Goal: Navigation & Orientation: Find specific page/section

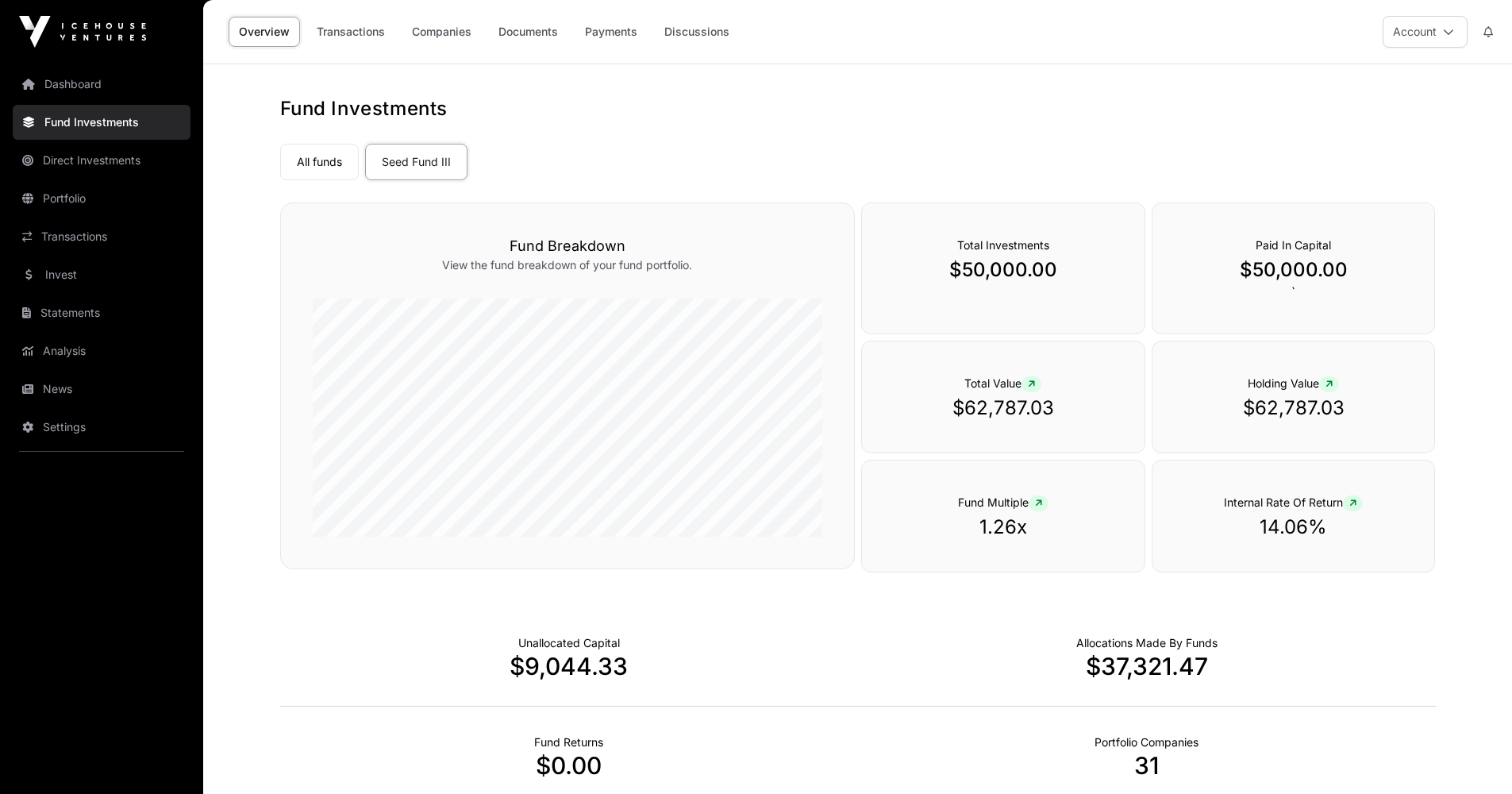
click at [80, 89] on link "Dashboard" at bounding box center [101, 84] width 178 height 35
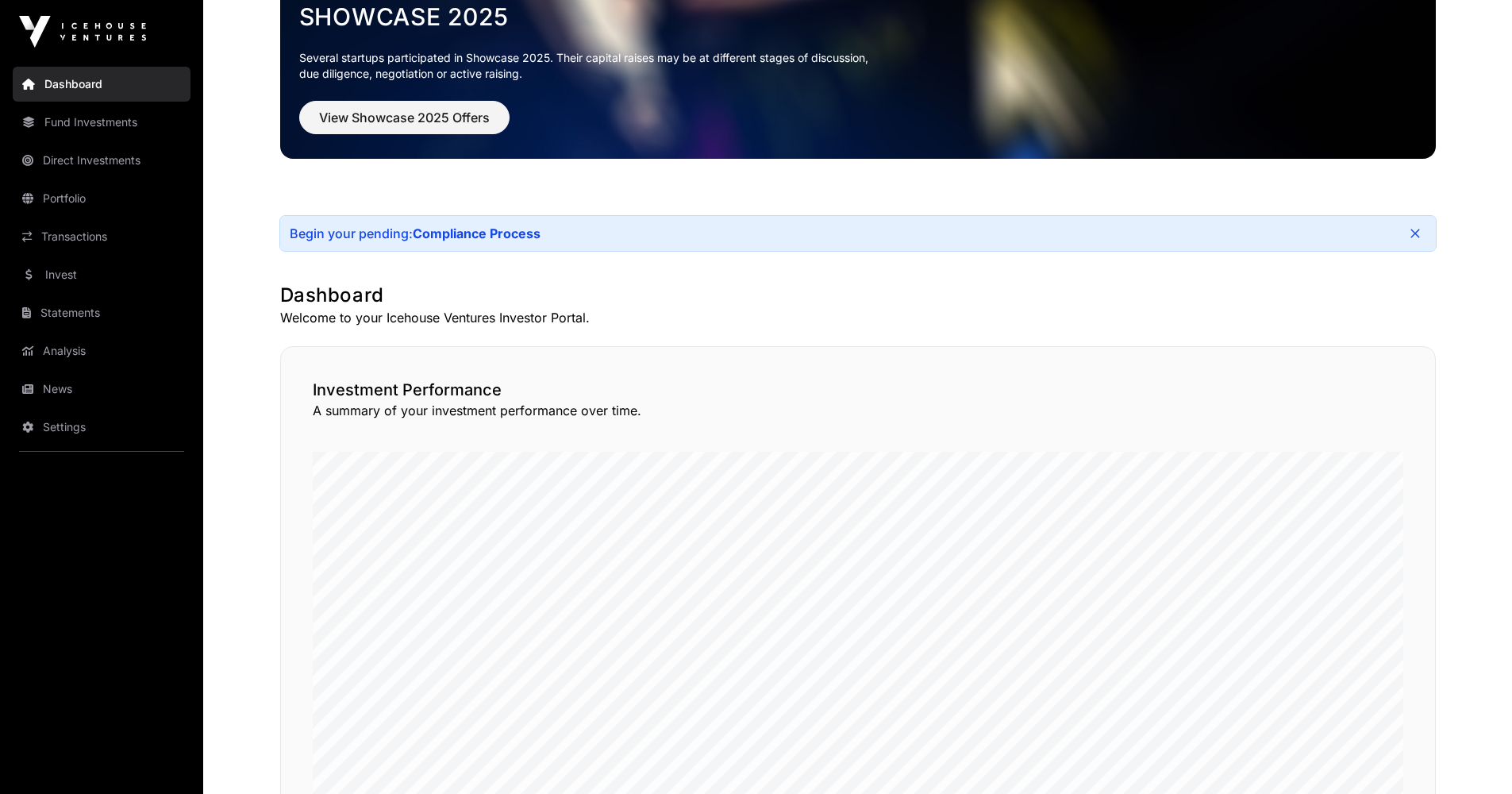
scroll to position [201, 0]
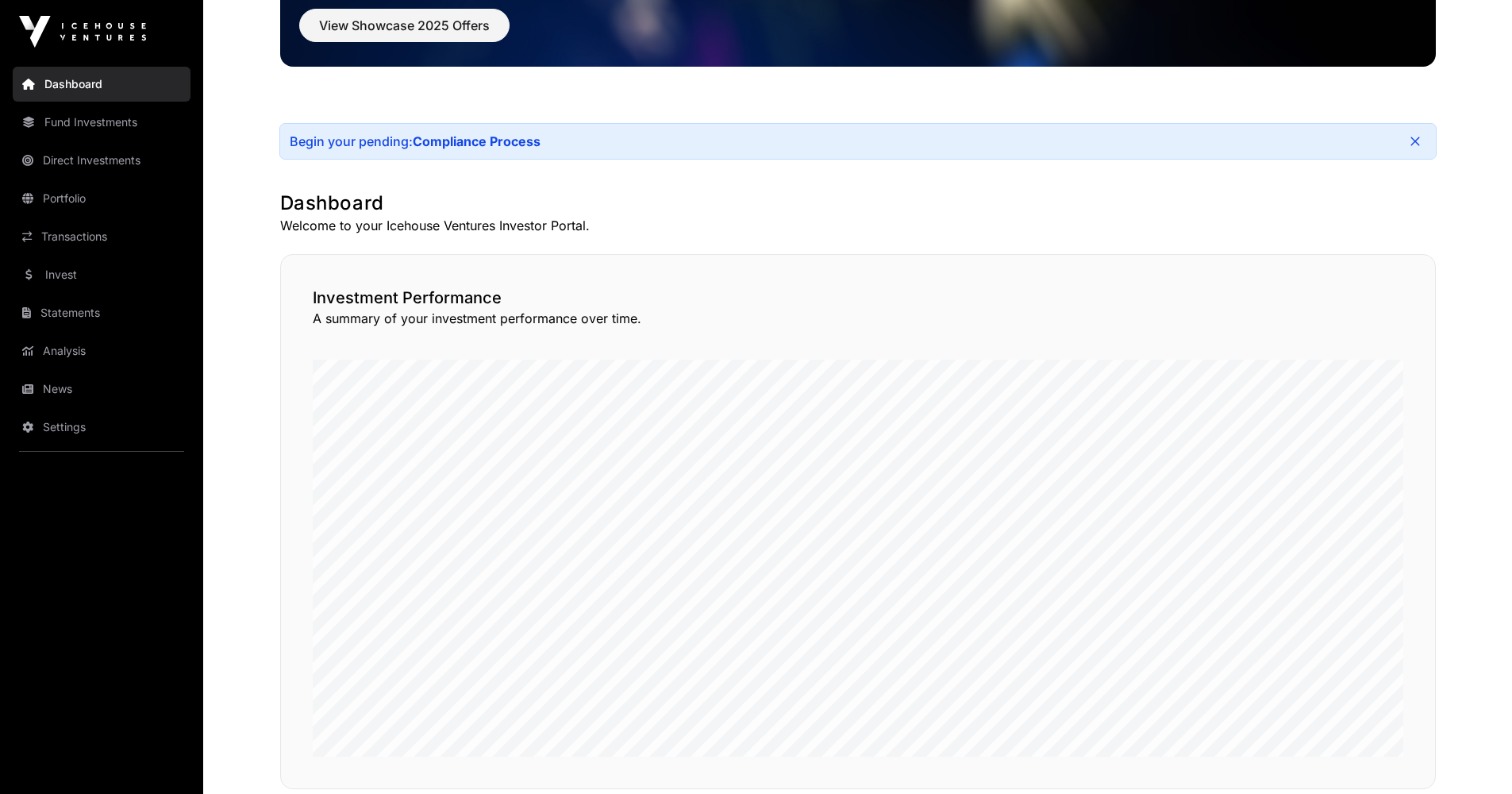
click at [104, 116] on link "Fund Investments" at bounding box center [101, 122] width 178 height 35
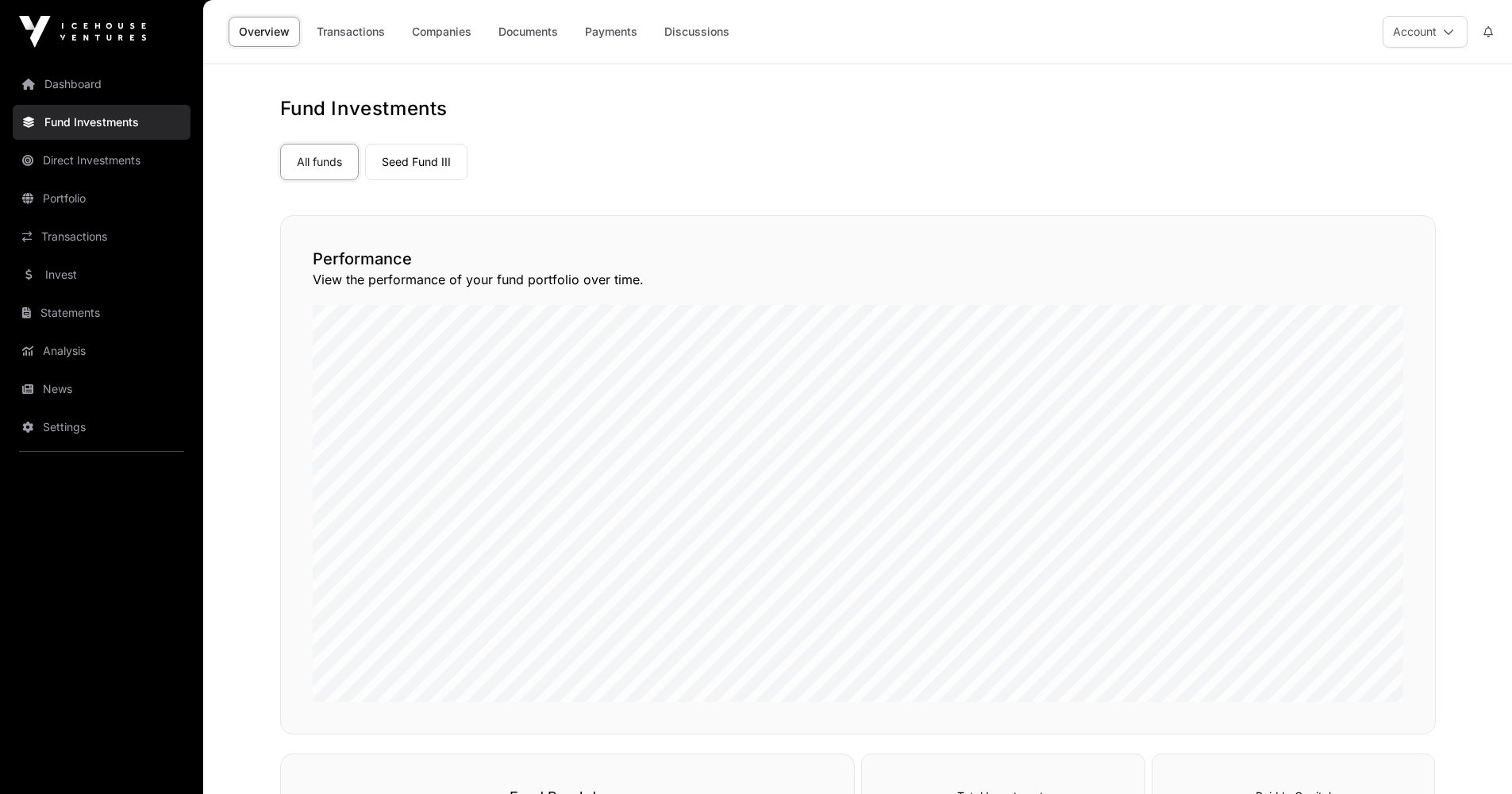
click at [109, 155] on link "Direct Investments" at bounding box center [101, 161] width 178 height 35
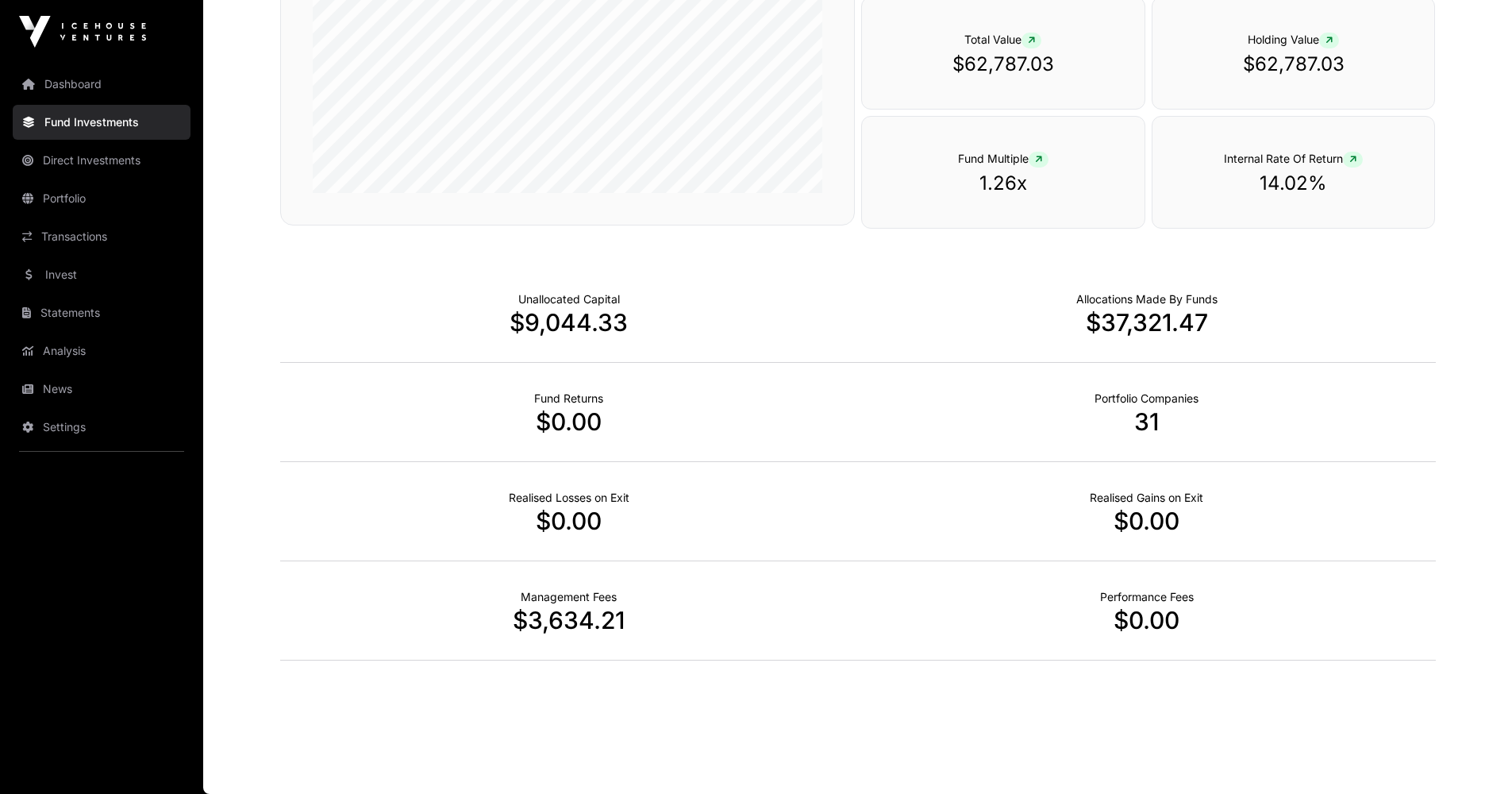
scroll to position [577, 0]
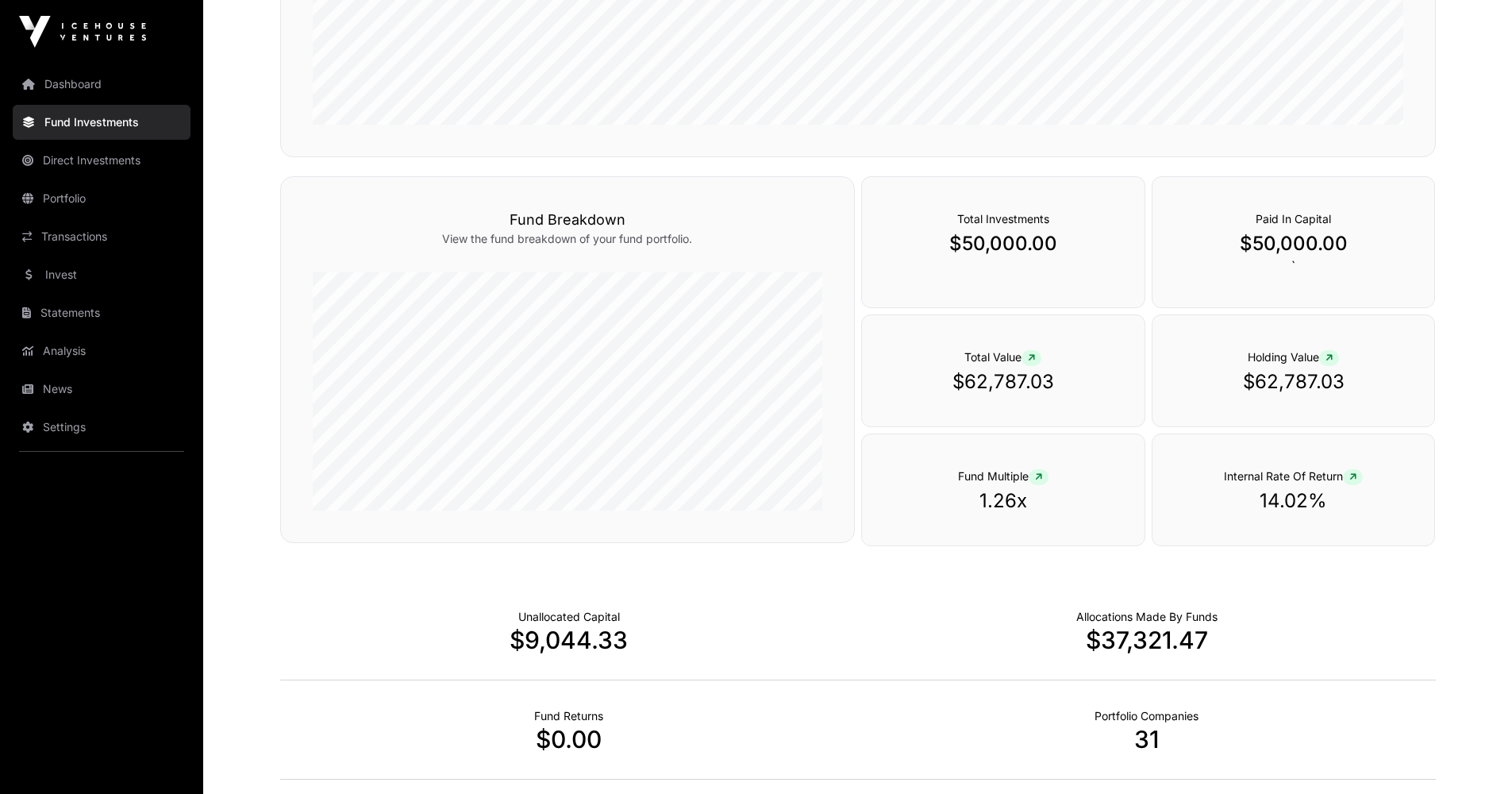
click at [74, 162] on link "Direct Investments" at bounding box center [101, 161] width 178 height 35
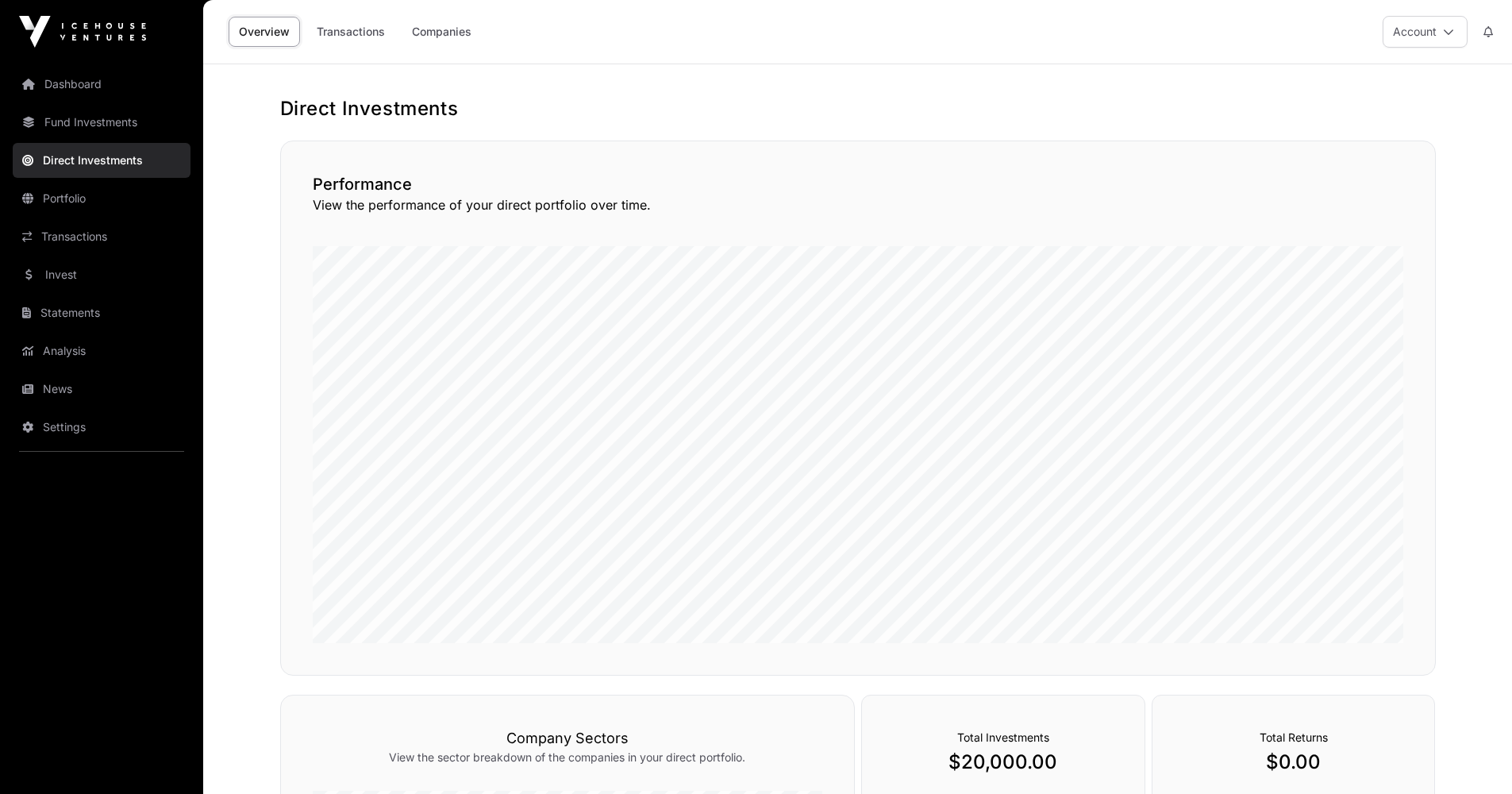
scroll to position [290, 0]
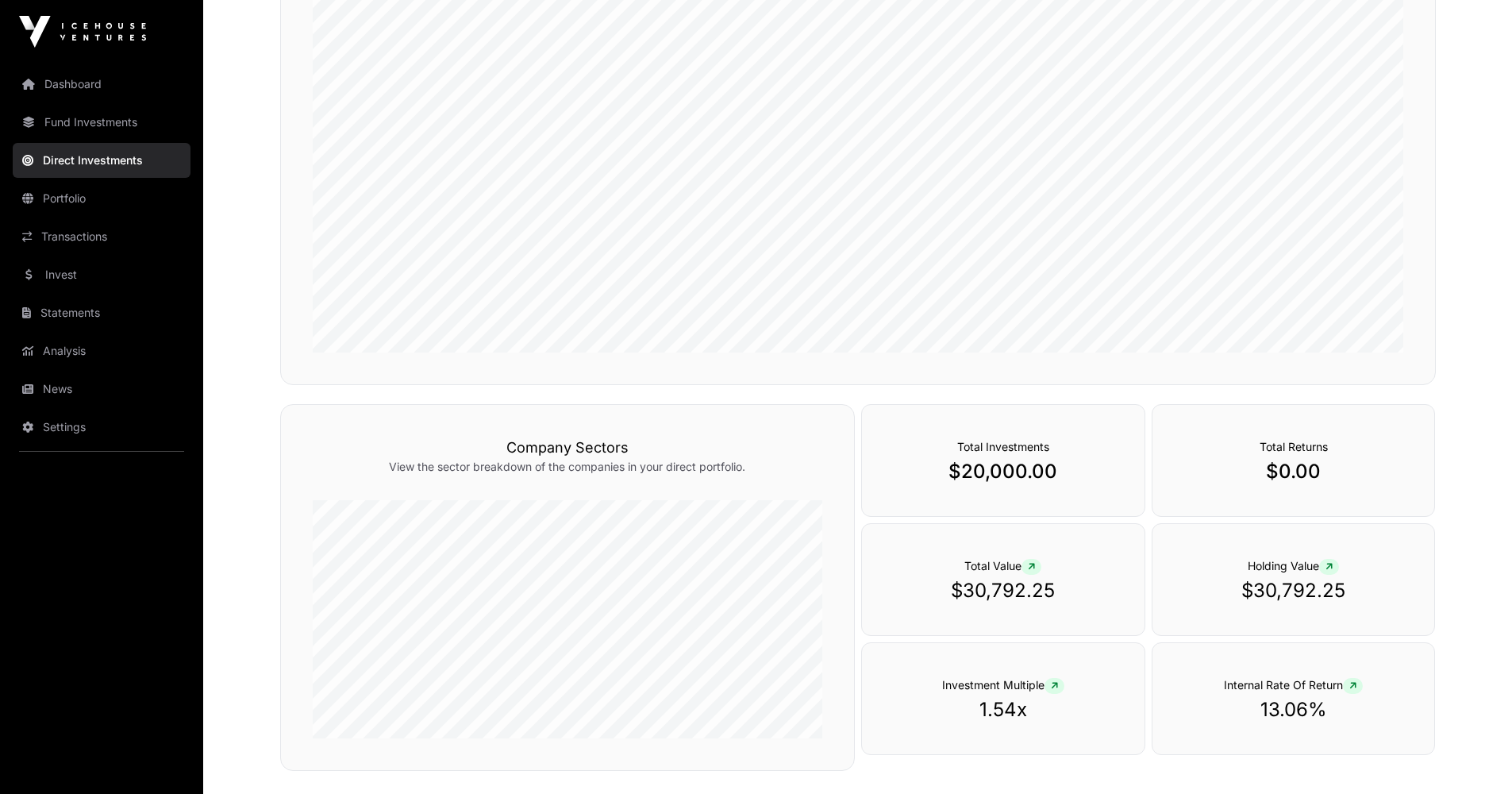
click at [113, 210] on link "Portfolio" at bounding box center [101, 198] width 178 height 35
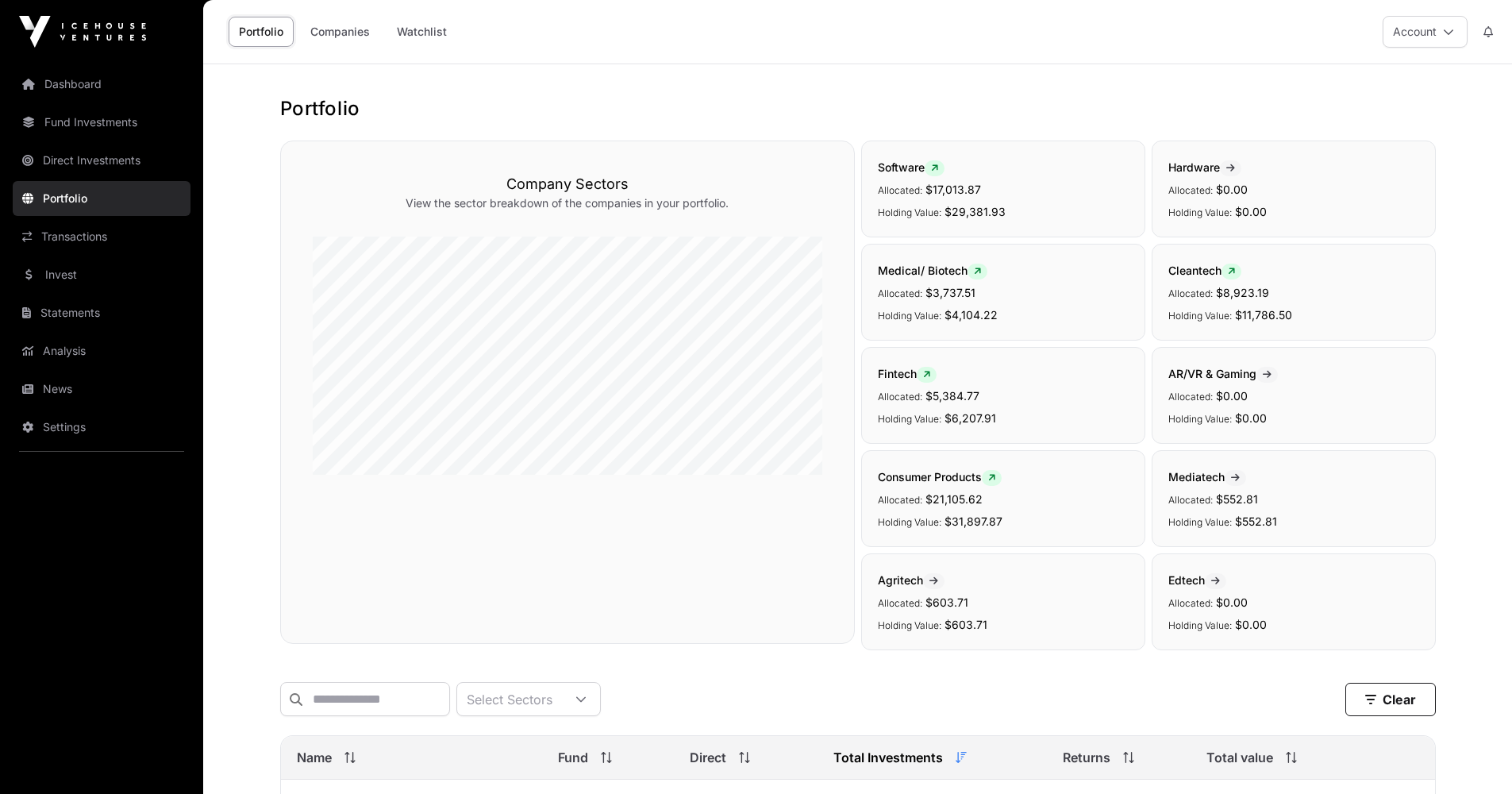
click at [121, 245] on link "Transactions" at bounding box center [101, 236] width 178 height 35
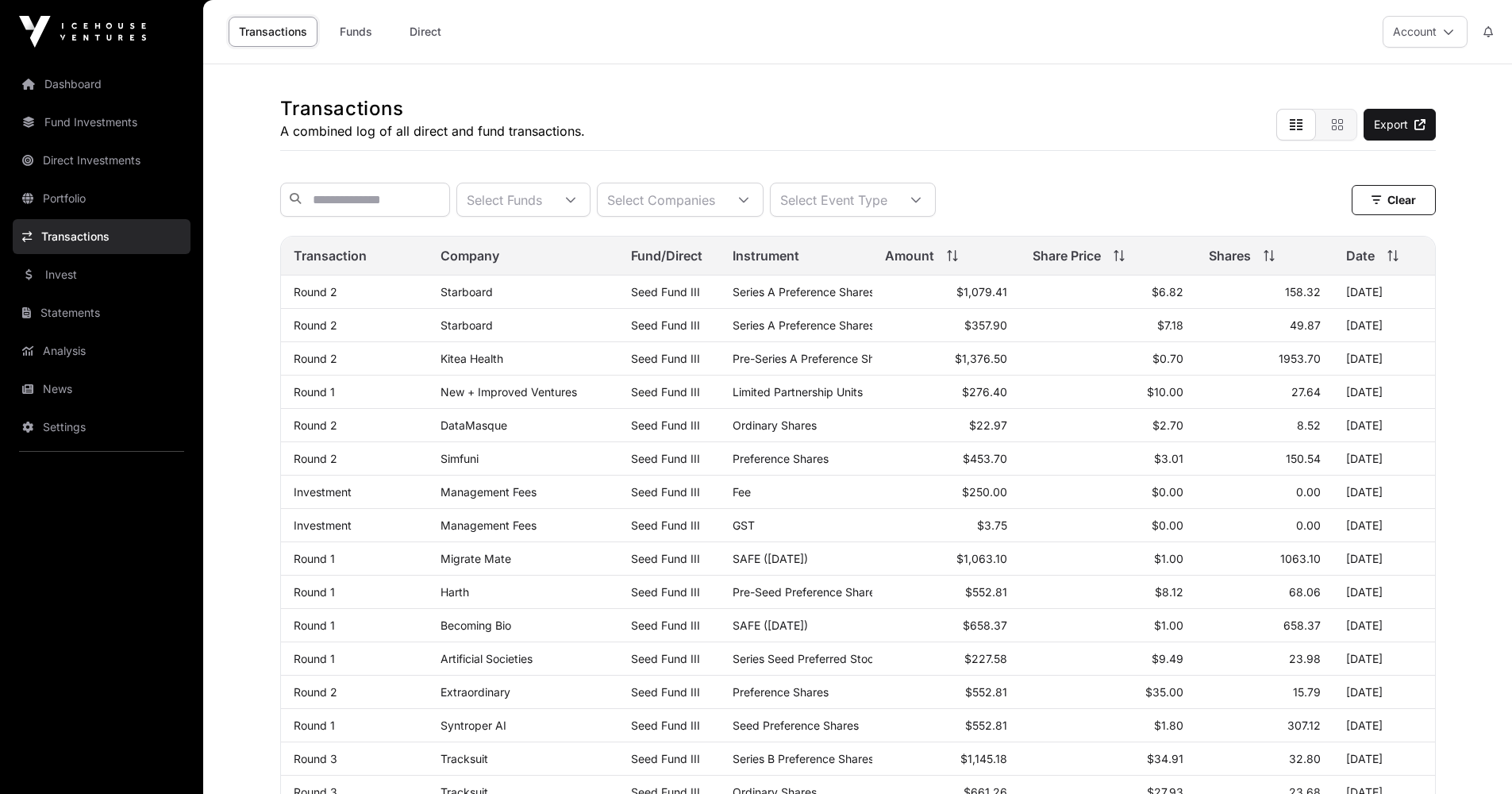
click at [67, 88] on link "Dashboard" at bounding box center [101, 84] width 178 height 35
